Goal: Task Accomplishment & Management: Manage account settings

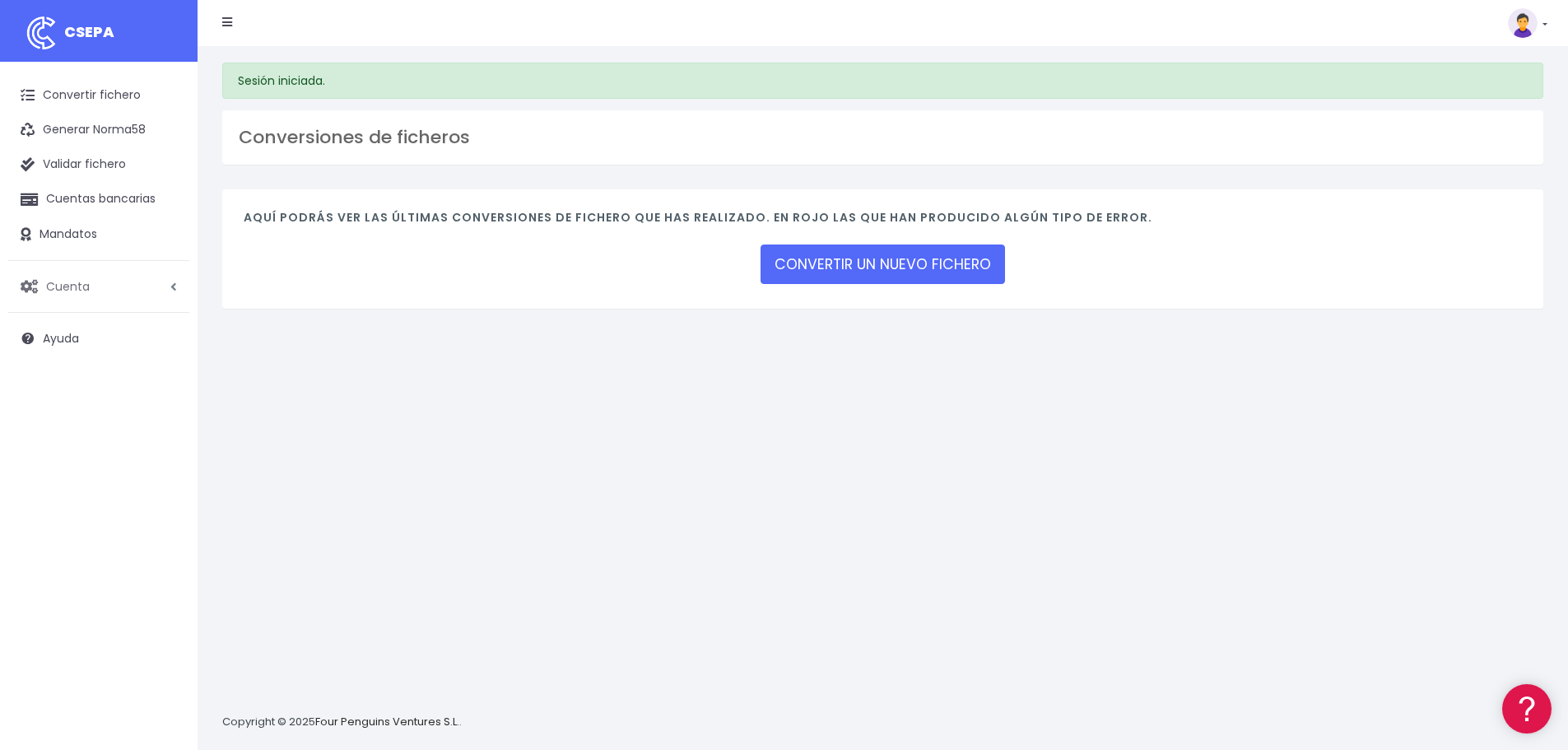
click at [55, 283] on span "Cuenta" at bounding box center [68, 286] width 44 height 16
click at [86, 377] on link "Facturación" at bounding box center [107, 385] width 163 height 30
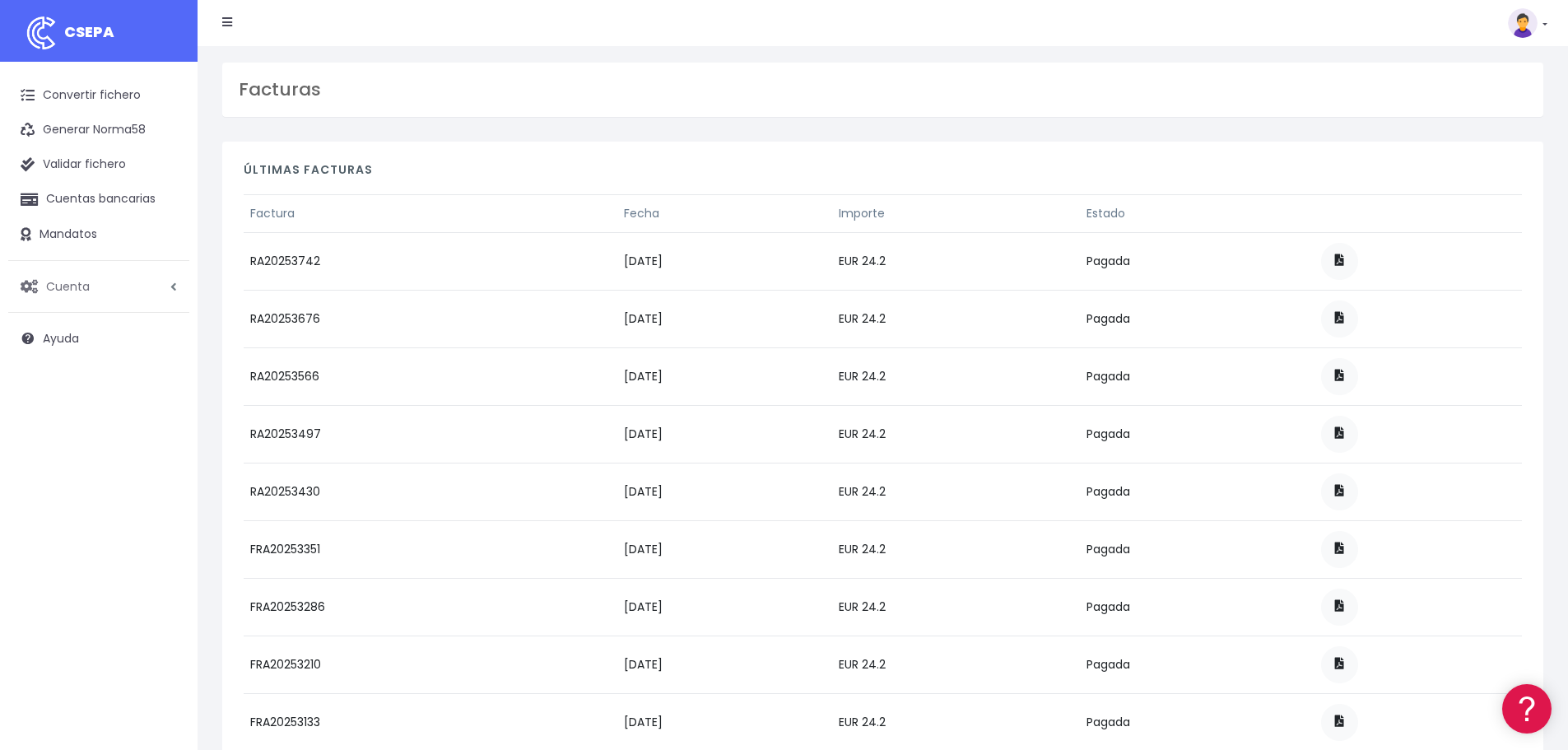
click at [94, 297] on link "Cuenta" at bounding box center [98, 286] width 181 height 35
click at [71, 320] on link "Perfiles" at bounding box center [107, 327] width 163 height 30
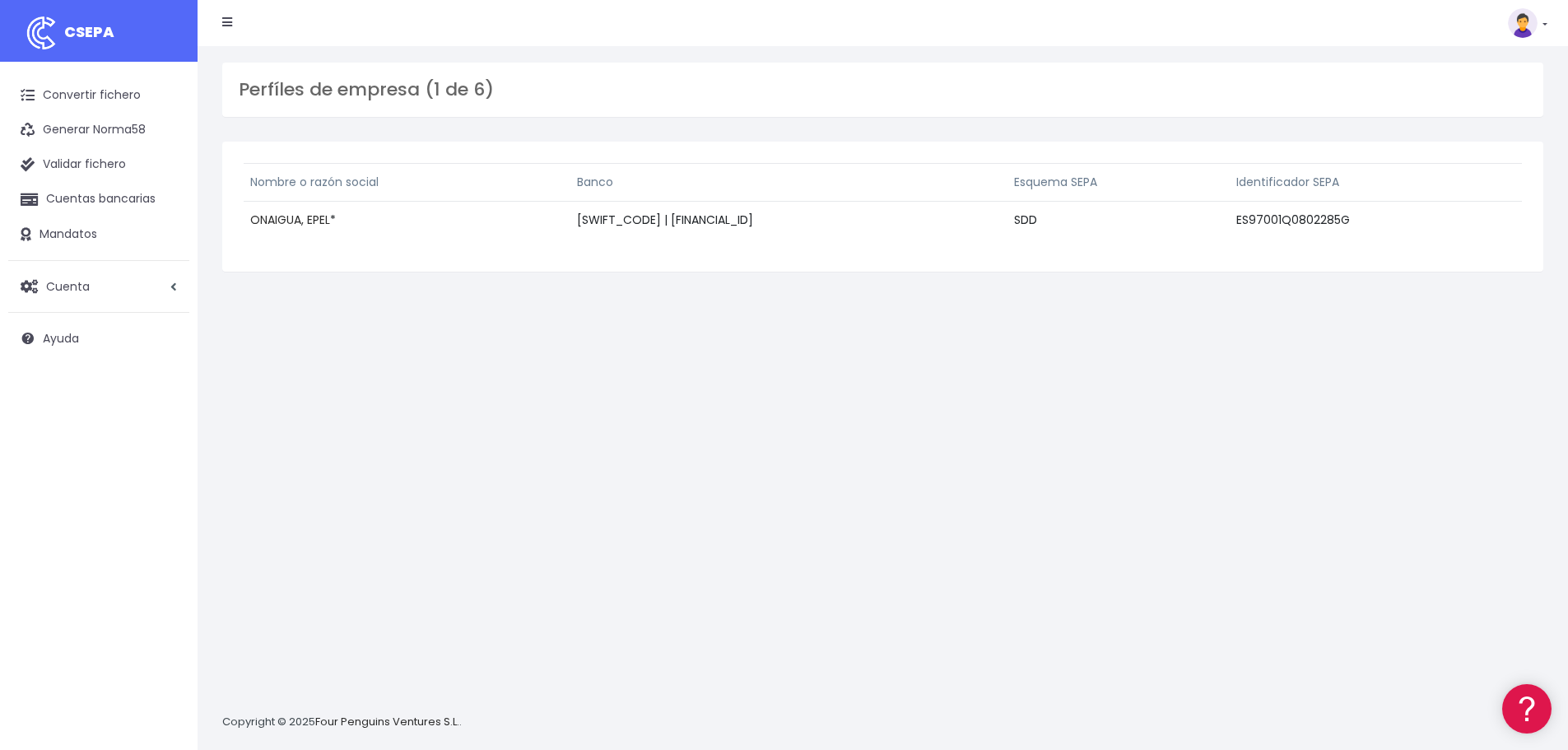
click at [273, 219] on link "ONAIGUA, EPEL" at bounding box center [290, 220] width 80 height 16
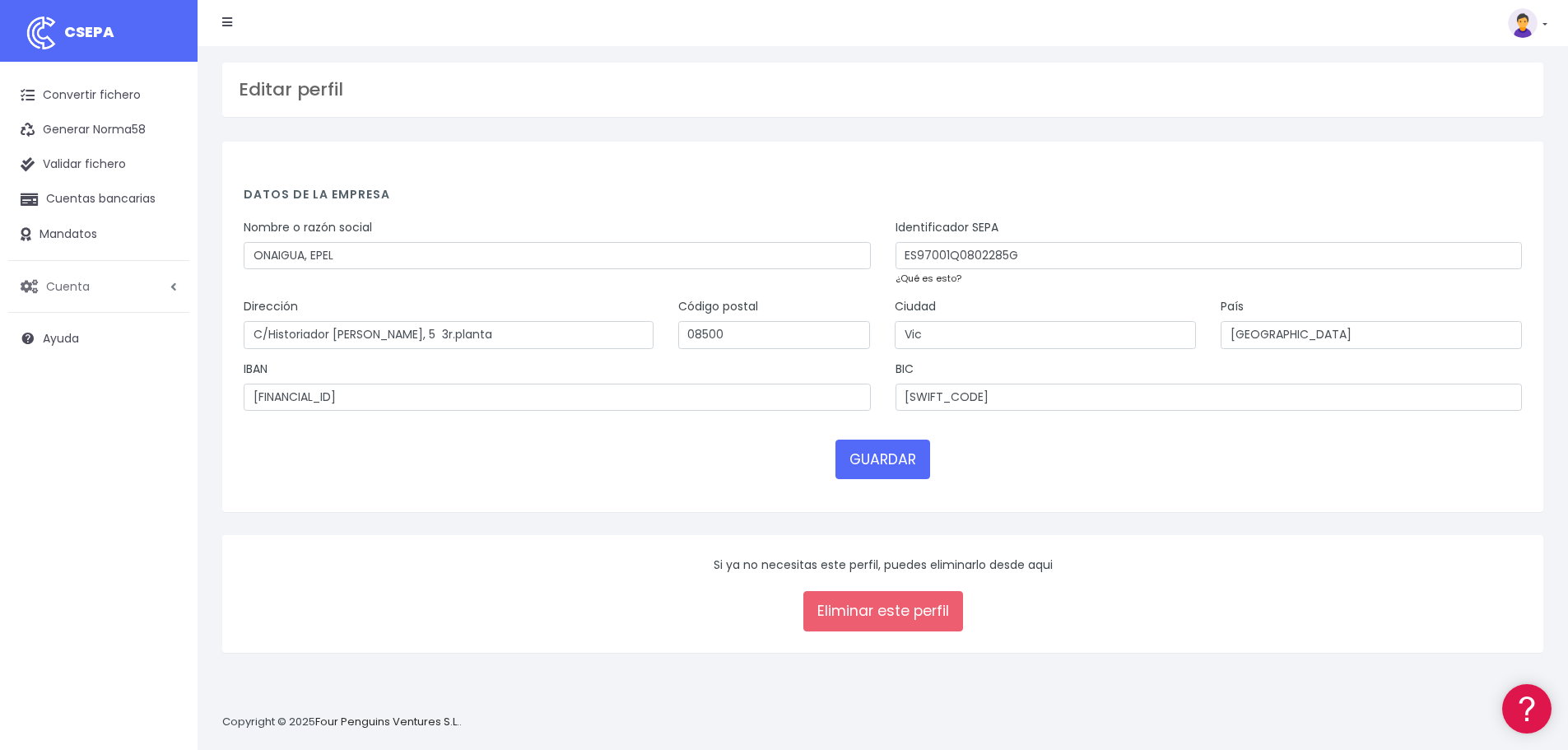
click at [161, 285] on link "Cuenta" at bounding box center [98, 286] width 181 height 35
click at [80, 385] on link "Facturación" at bounding box center [107, 385] width 163 height 30
